Goal: Task Accomplishment & Management: Use online tool/utility

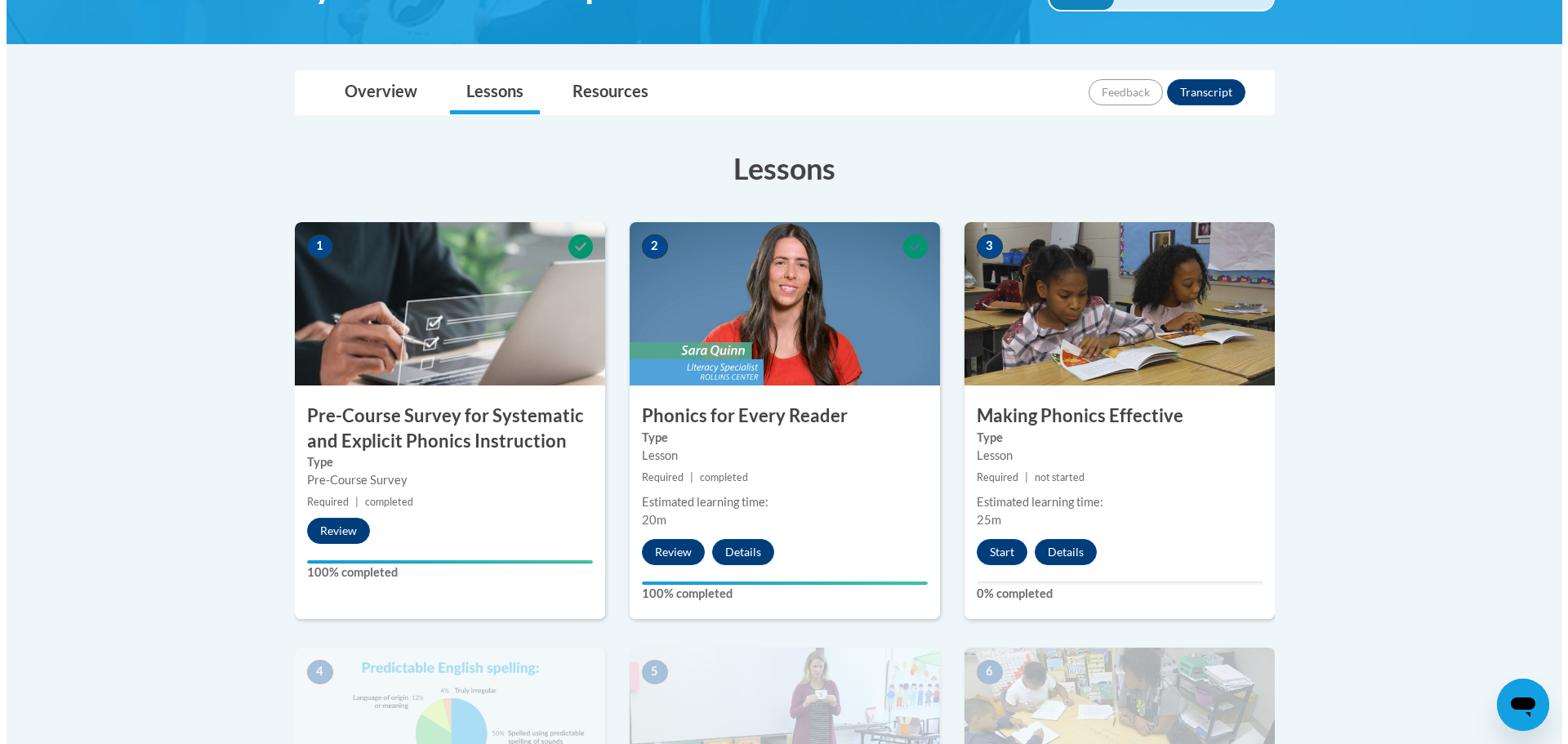
scroll to position [409, 0]
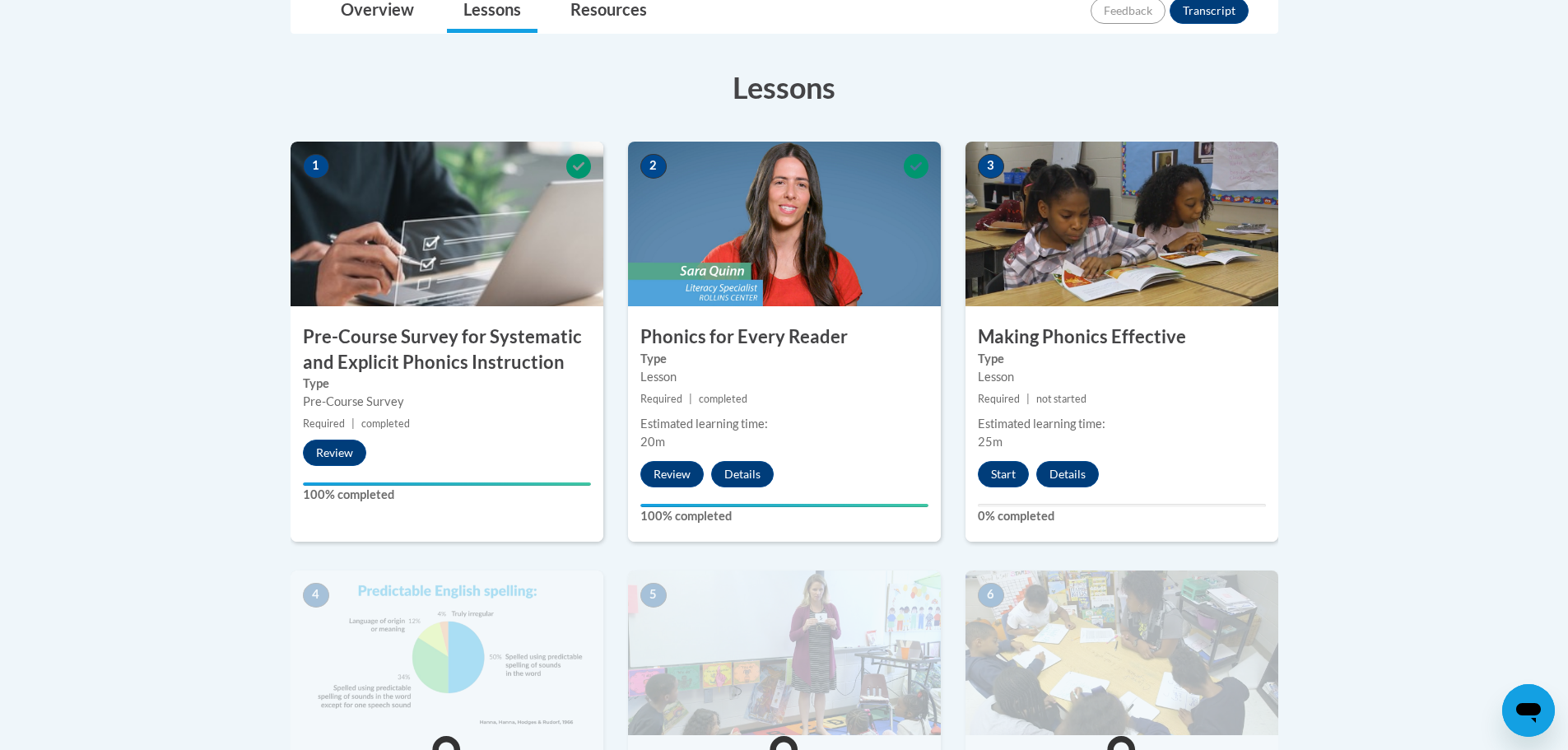
click at [1415, 379] on body "This site uses cookies to help improve your learning experience. By continuing …" at bounding box center [784, 677] width 1568 height 2178
click at [1075, 248] on img at bounding box center [1122, 224] width 313 height 165
click at [1005, 481] on button "Start" at bounding box center [1004, 474] width 51 height 26
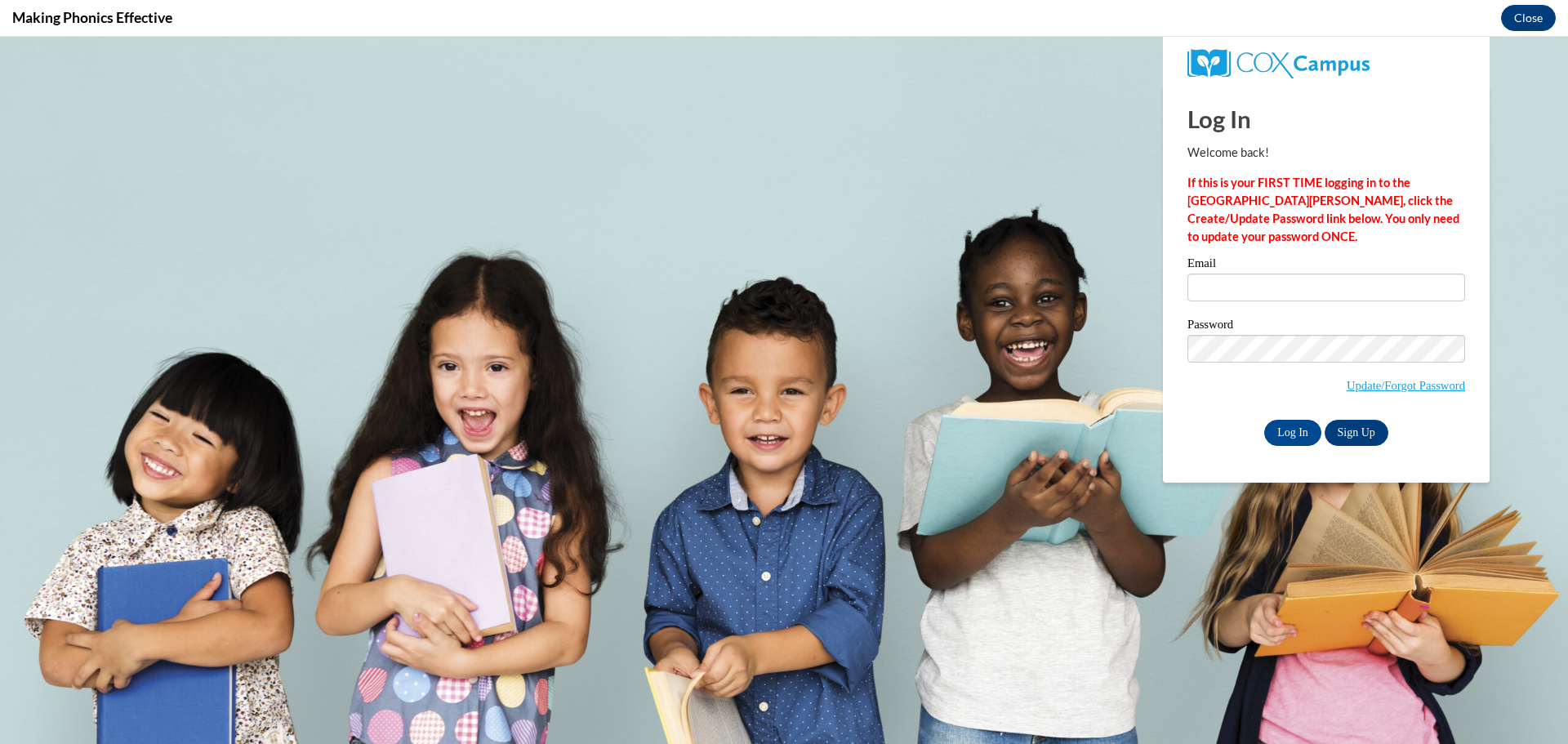
scroll to position [0, 0]
click at [1327, 283] on input "Email" at bounding box center [1326, 288] width 277 height 28
type input "[EMAIL_ADDRESS][DOMAIN_NAME]"
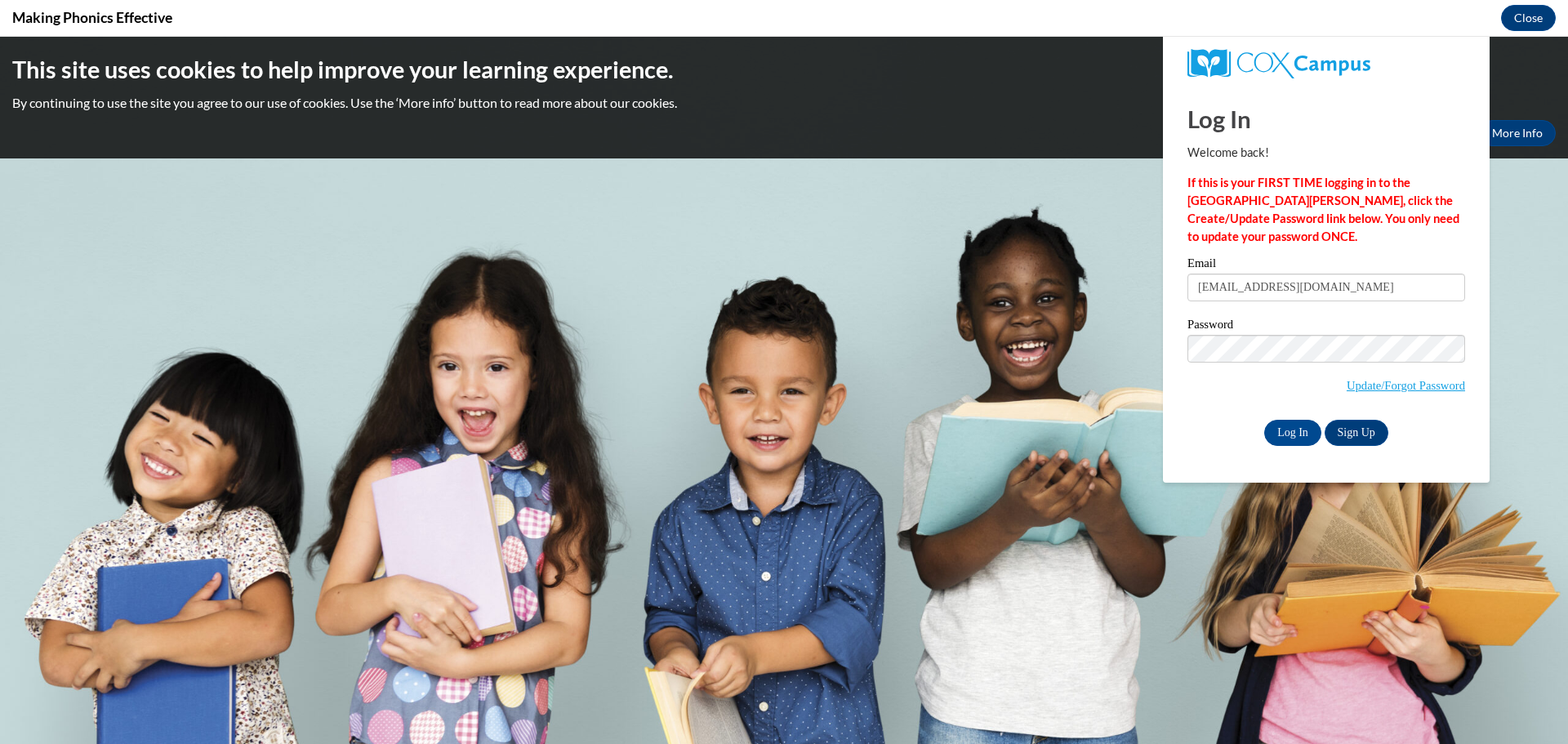
click at [1113, 403] on body "This site uses cookies to help improve your learning experience. By continuing …" at bounding box center [784, 389] width 1568 height 707
click at [1274, 427] on input "Log In" at bounding box center [1293, 433] width 57 height 26
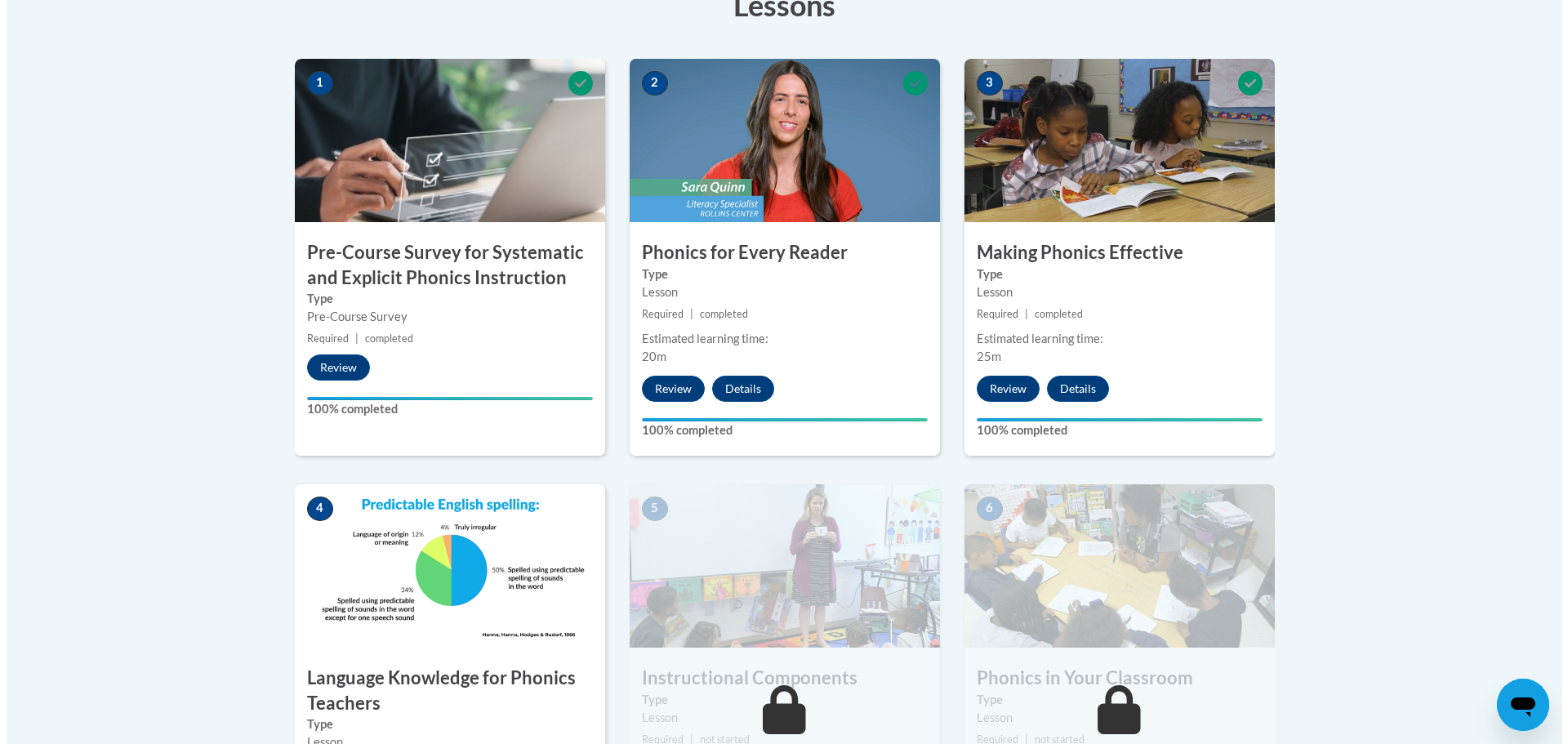
scroll to position [653, 0]
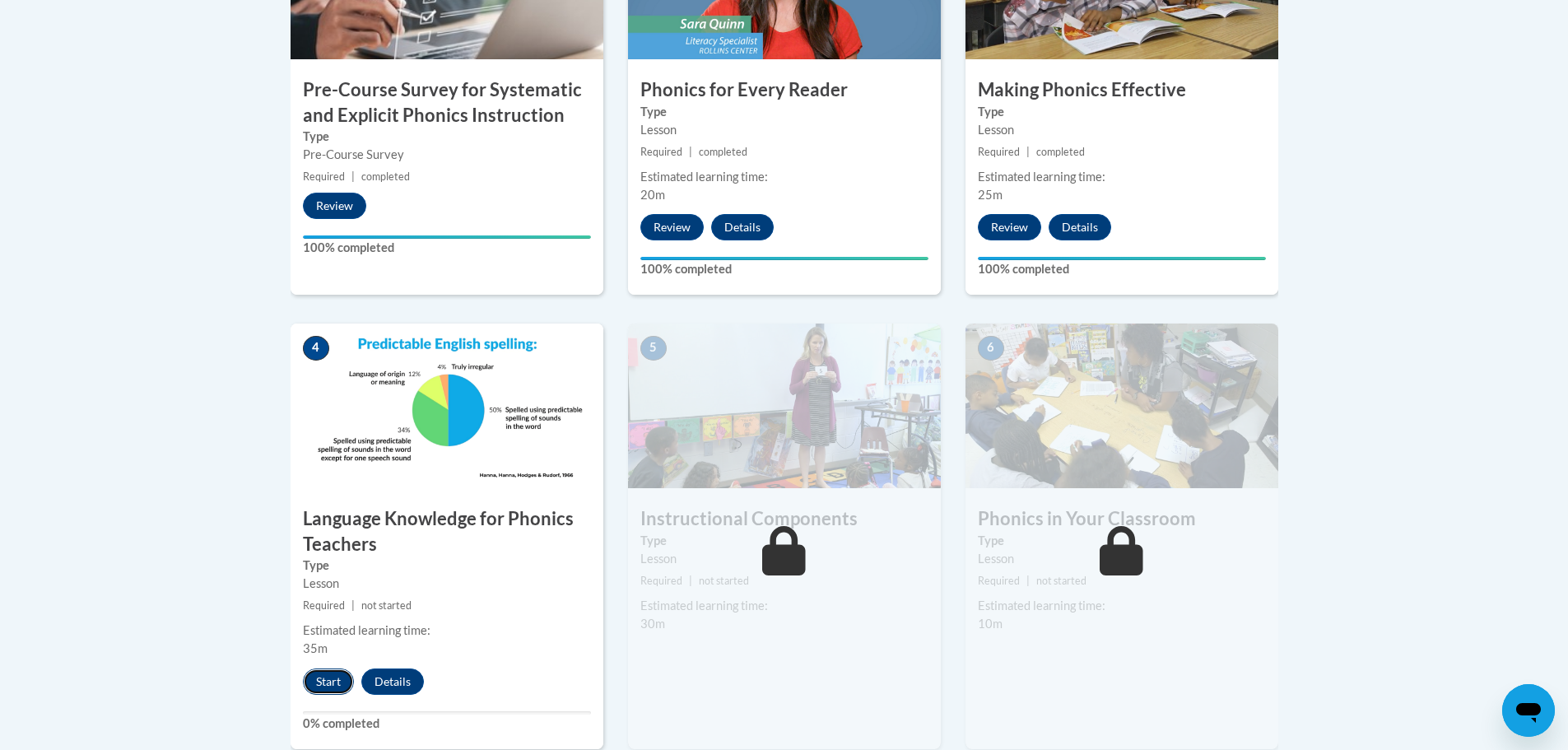
click at [324, 672] on button "Start" at bounding box center [329, 682] width 51 height 26
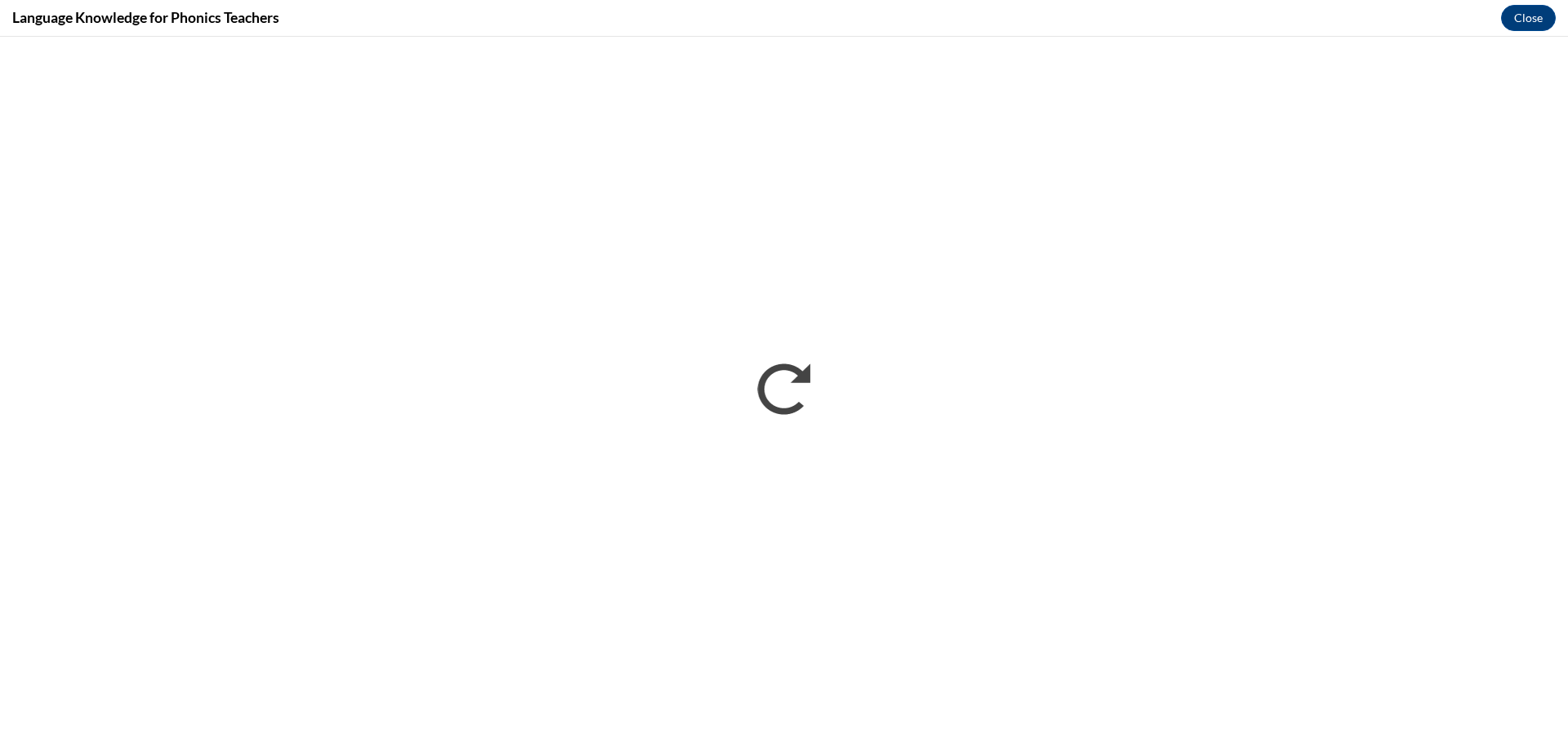
scroll to position [0, 0]
